Goal: Task Accomplishment & Management: Complete application form

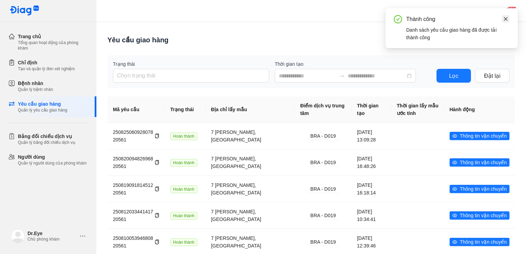
click at [506, 20] on icon "close" at bounding box center [505, 19] width 5 height 5
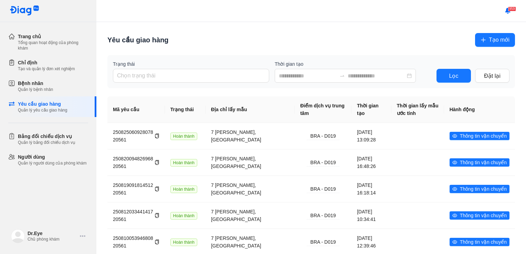
click at [488, 36] on span "Tạo mới" at bounding box center [498, 39] width 21 height 9
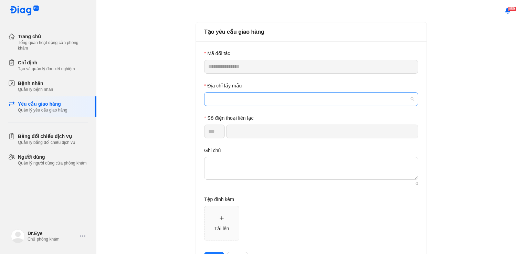
click at [239, 97] on span at bounding box center [311, 99] width 206 height 13
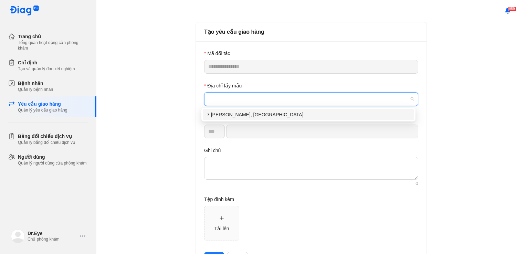
click at [241, 115] on div "7 [PERSON_NAME], [GEOGRAPHIC_DATA]" at bounding box center [308, 115] width 203 height 8
type input "*********"
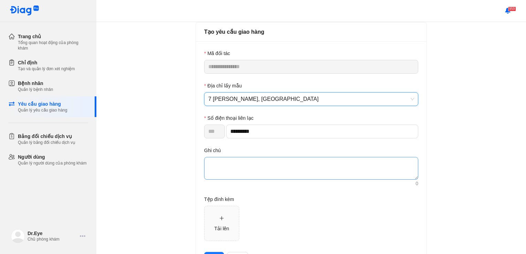
scroll to position [29, 0]
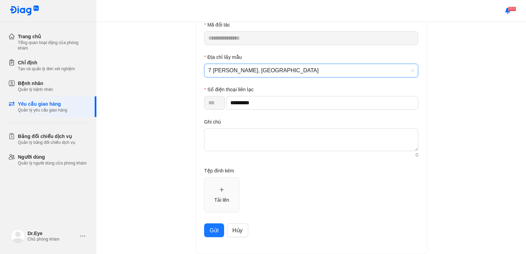
click at [211, 229] on span "Gửi" at bounding box center [213, 230] width 9 height 9
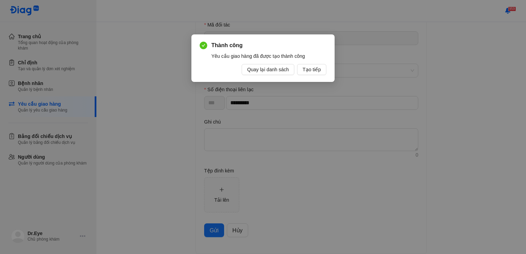
click at [153, 85] on div "Thành công Yêu cầu giao hàng đã được tạo thành công Quay lại danh sách Tạo tiếp" at bounding box center [263, 127] width 526 height 254
